Goal: Obtain resource: Obtain resource

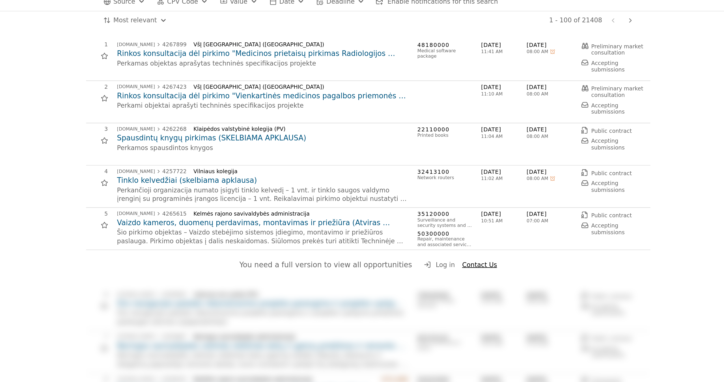
click at [339, 61] on h2 "Rinkos konsultacija dėl pirkimo "Medicinos prietaisų pirkimas Radiologijos cent…" at bounding box center [296, 61] width 181 height 6
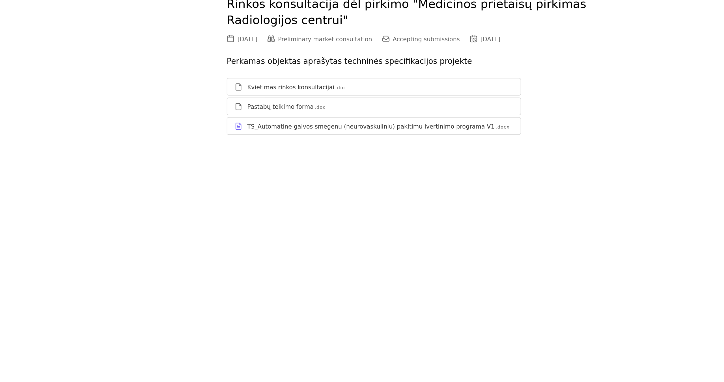
click at [278, 80] on div "Kvietimas rinkos konsultacijai" at bounding box center [286, 82] width 50 height 5
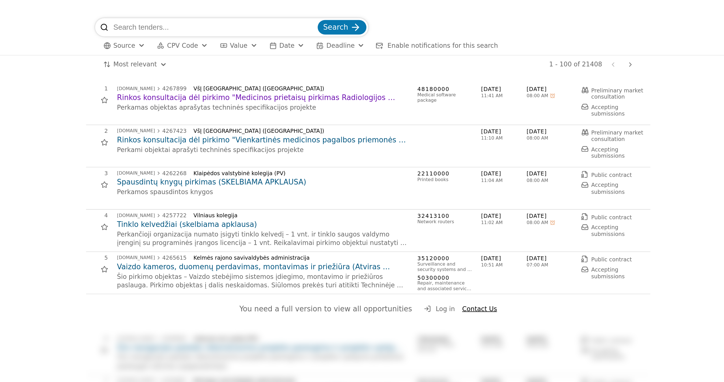
click at [211, 27] on span "Source" at bounding box center [211, 28] width 14 height 5
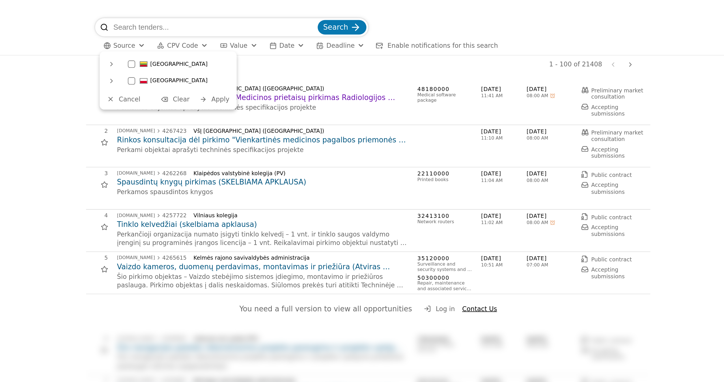
click at [213, 40] on div at bounding box center [215, 40] width 5 height 5
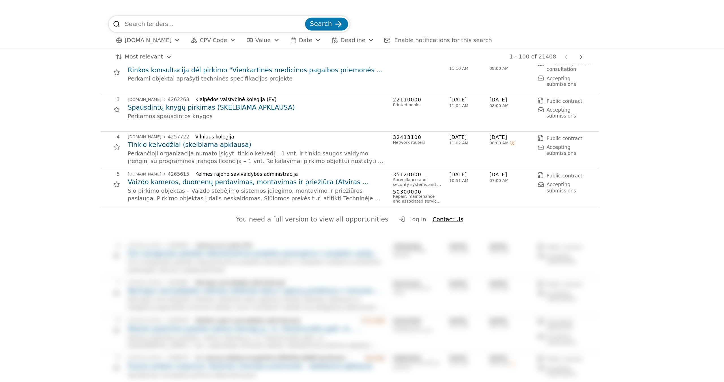
scroll to position [37, 0]
click at [308, 122] on div "Kelmės rajono savivaldybės administracija" at bounding box center [317, 124] width 129 height 4
click at [304, 128] on h2 "Vaizdo kameros, duomenų perdavimas, montavimas ir priežiūra (Atviras supaprasti…" at bounding box center [296, 129] width 181 height 6
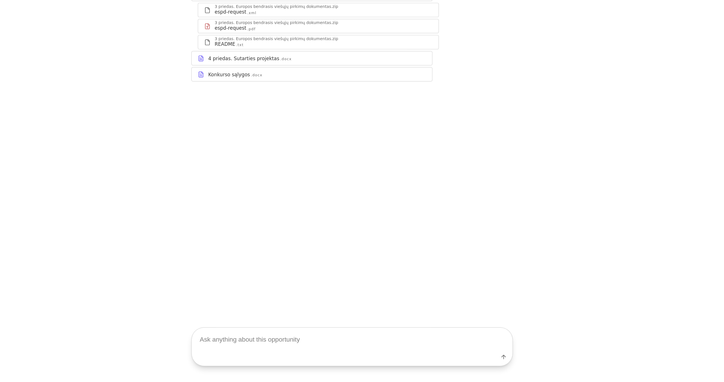
click at [288, 164] on div "Konkurso sąlygos" at bounding box center [275, 165] width 29 height 5
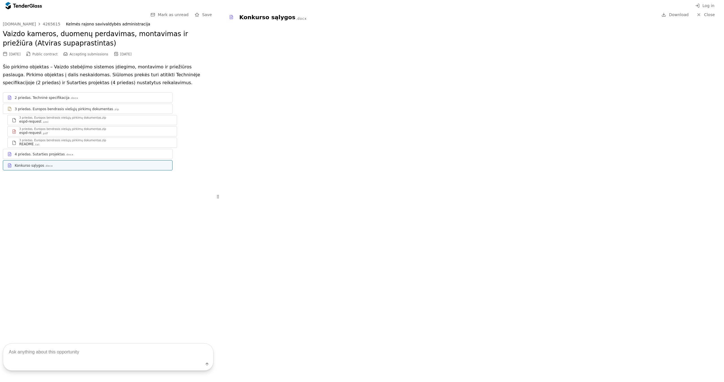
click at [66, 154] on div ".docx" at bounding box center [69, 155] width 8 height 4
click at [86, 118] on div "3 priedas. Europos bendrasis viešųjų pirkimų dokumentas.zip" at bounding box center [62, 117] width 87 height 3
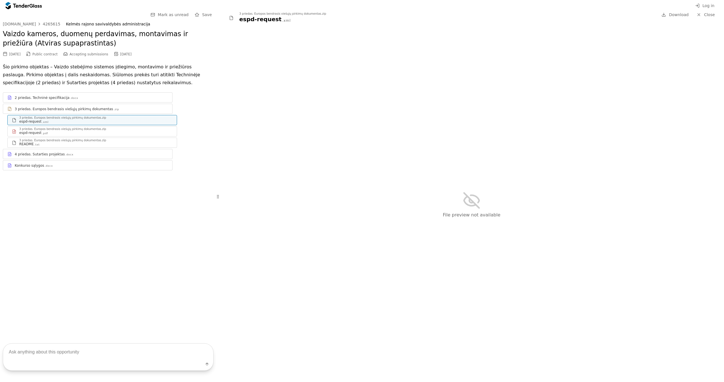
click at [87, 98] on div "2 priedas. Techninė specifikacija .docx" at bounding box center [91, 98] width 153 height 5
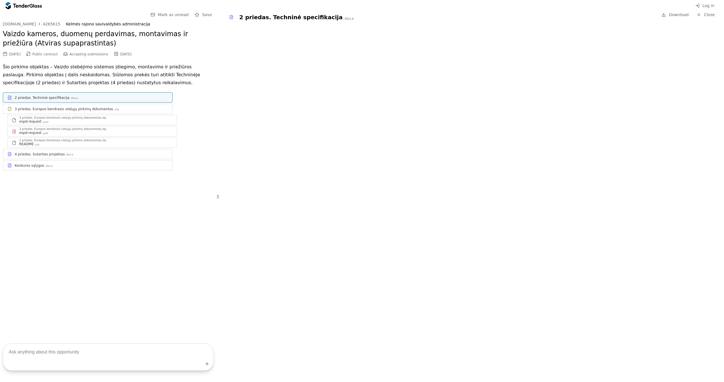
click at [32, 24] on div "[DOMAIN_NAME]" at bounding box center [19, 24] width 33 height 4
